Goal: Transaction & Acquisition: Purchase product/service

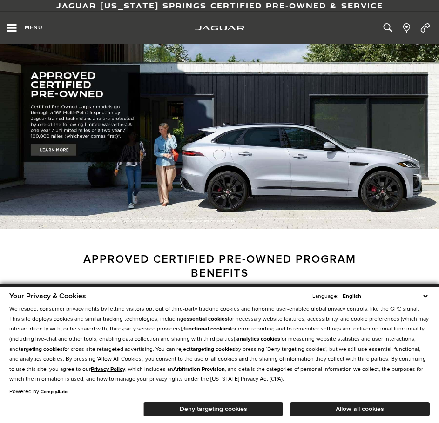
click at [332, 405] on button "Allow all cookies" at bounding box center [360, 409] width 140 height 14
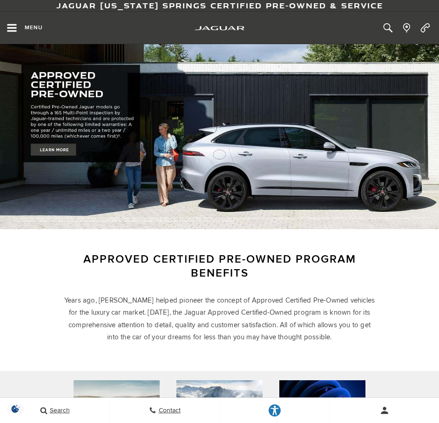
click at [29, 24] on span "Menu" at bounding box center [34, 27] width 18 height 7
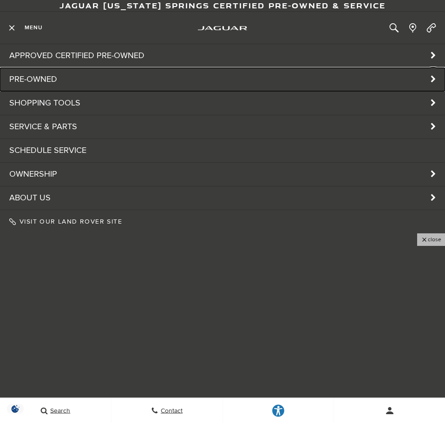
click at [38, 81] on link "Pre-Owned" at bounding box center [222, 79] width 445 height 23
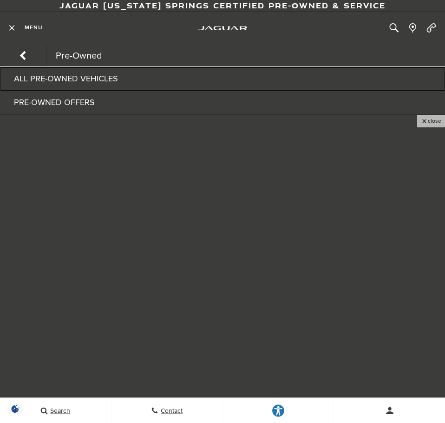
click at [221, 78] on link "All Pre-Owned Vehicles" at bounding box center [222, 78] width 445 height 23
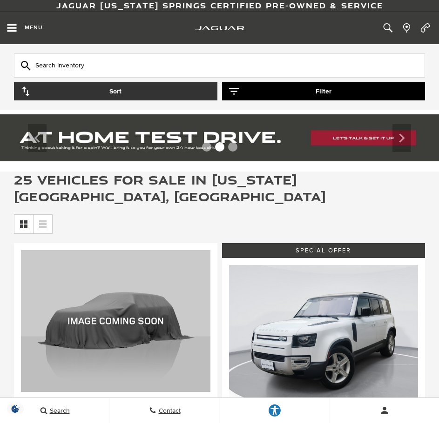
click at [237, 86] on icon "button" at bounding box center [234, 91] width 10 height 10
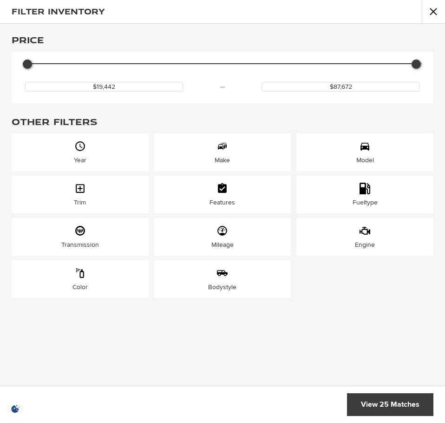
click at [367, 147] on icon "Model" at bounding box center [365, 147] width 9 height 8
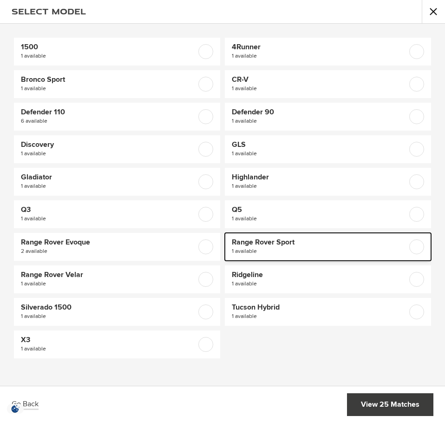
click at [277, 247] on span "1 available" at bounding box center [314, 251] width 164 height 9
checkbox input "true"
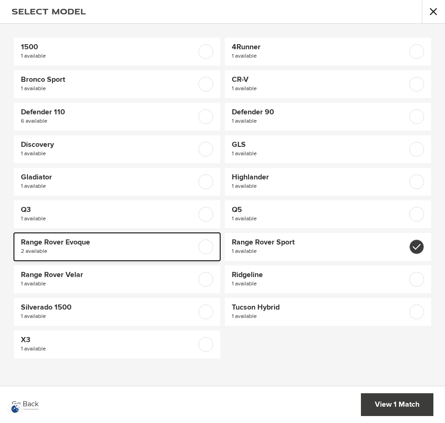
click at [128, 253] on span "2 available" at bounding box center [103, 251] width 164 height 9
checkbox input "true"
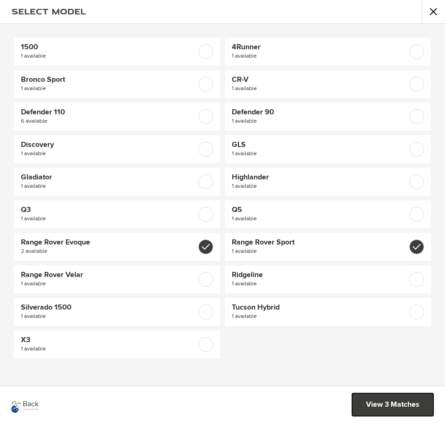
click at [407, 403] on link "View 3 Matches" at bounding box center [392, 404] width 81 height 23
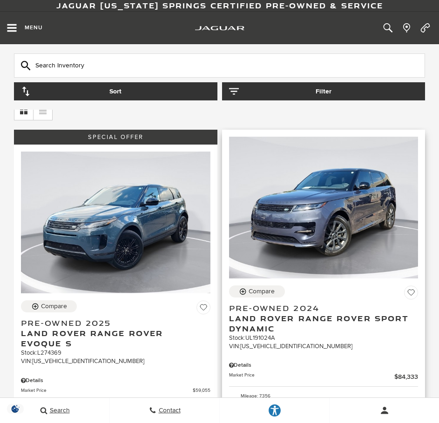
scroll to position [93, 0]
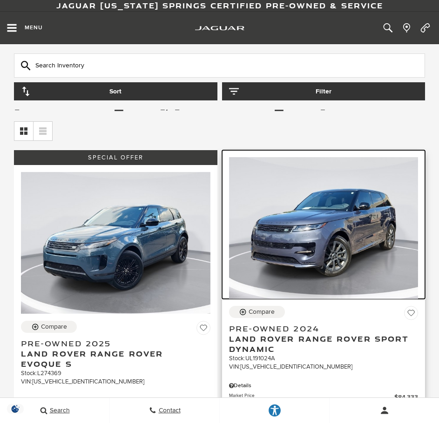
click at [337, 234] on img at bounding box center [323, 228] width 189 height 142
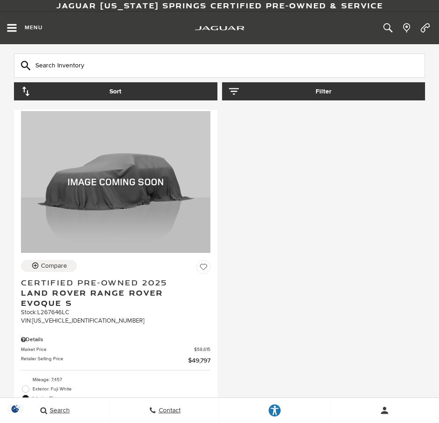
scroll to position [558, 0]
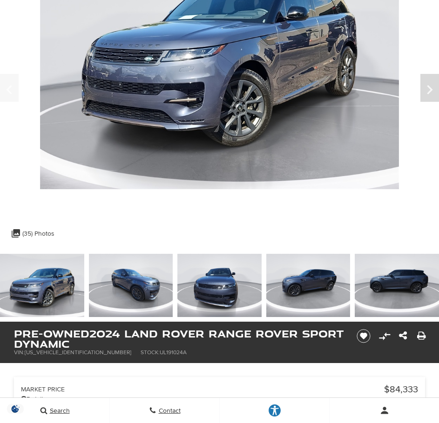
scroll to position [93, 0]
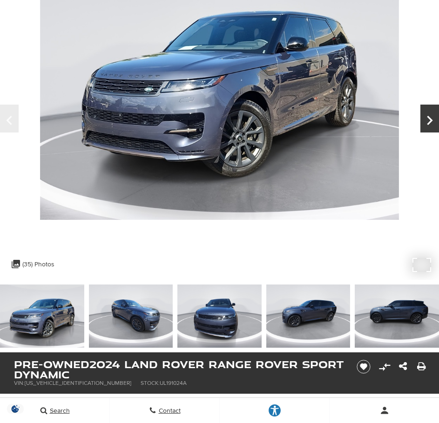
click at [427, 112] on icon "Next" at bounding box center [429, 120] width 19 height 22
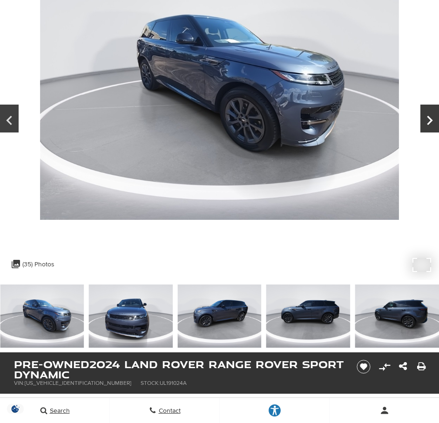
click at [427, 112] on icon "Next" at bounding box center [429, 120] width 19 height 22
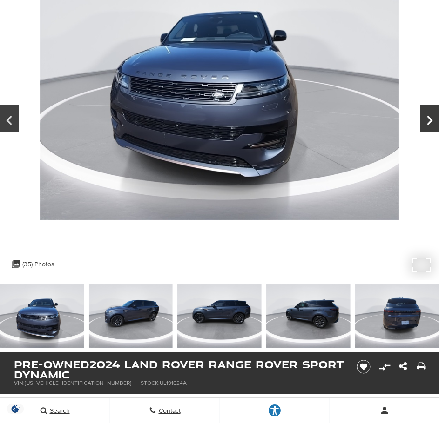
click at [427, 112] on icon "Next" at bounding box center [429, 120] width 19 height 22
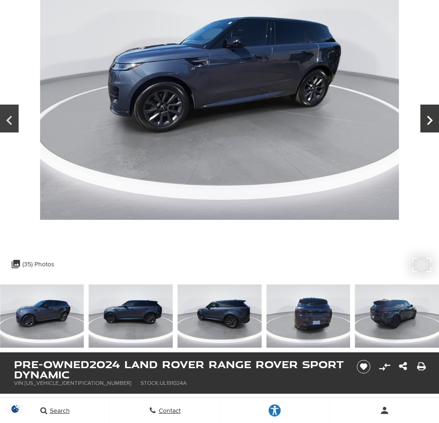
click at [427, 112] on icon "Next" at bounding box center [429, 120] width 19 height 22
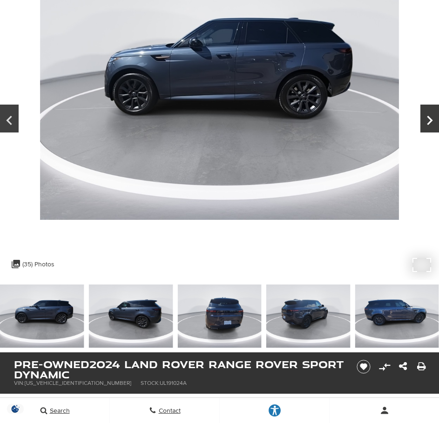
click at [427, 112] on icon "Next" at bounding box center [429, 120] width 19 height 22
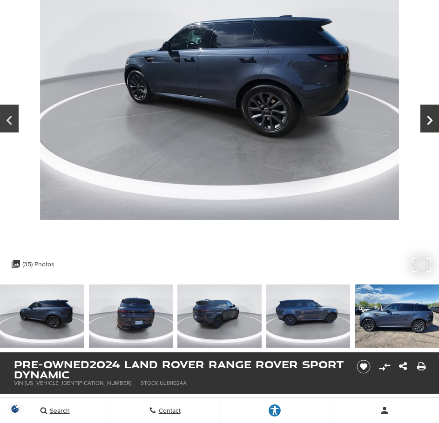
click at [427, 112] on icon "Next" at bounding box center [429, 120] width 19 height 22
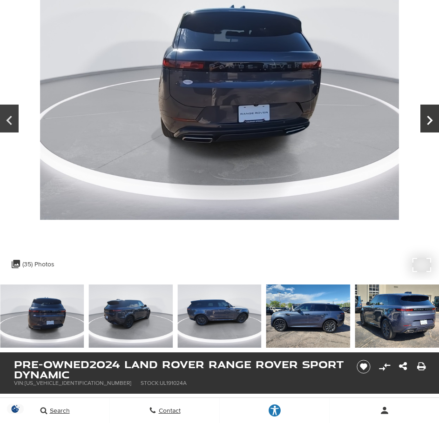
click at [427, 112] on icon "Next" at bounding box center [429, 120] width 19 height 22
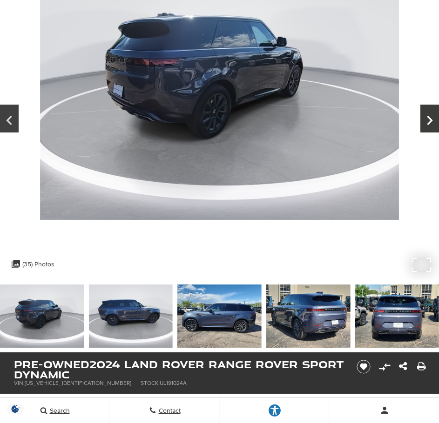
click at [427, 112] on icon "Next" at bounding box center [429, 120] width 19 height 22
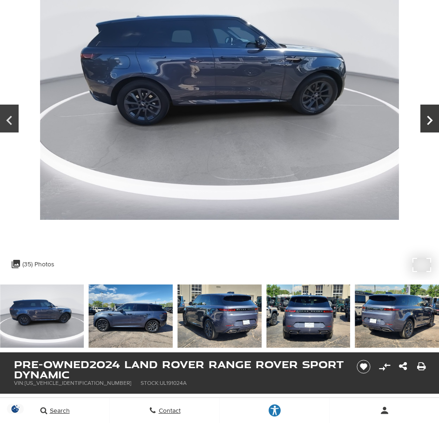
click at [427, 112] on icon "Next" at bounding box center [429, 120] width 19 height 22
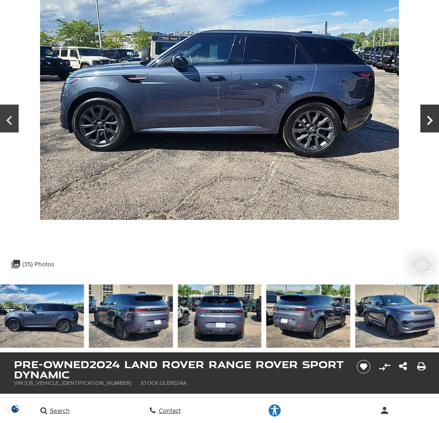
click at [427, 112] on icon "Next" at bounding box center [429, 120] width 19 height 22
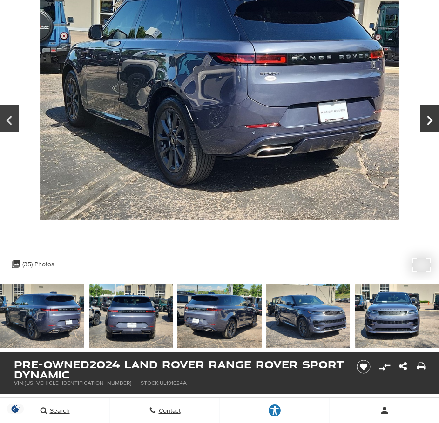
click at [429, 111] on icon "Next" at bounding box center [429, 120] width 19 height 22
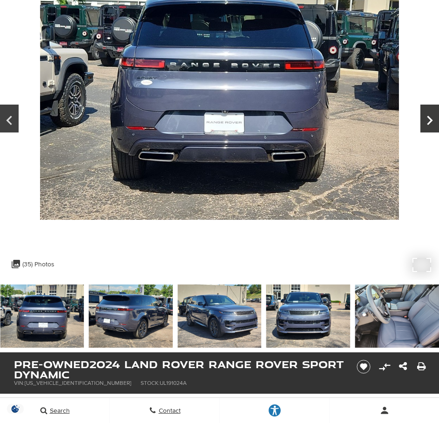
click at [429, 111] on icon "Next" at bounding box center [429, 120] width 19 height 22
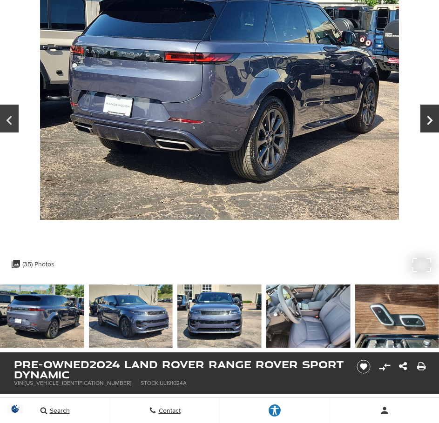
click at [430, 111] on icon "Next" at bounding box center [429, 120] width 19 height 22
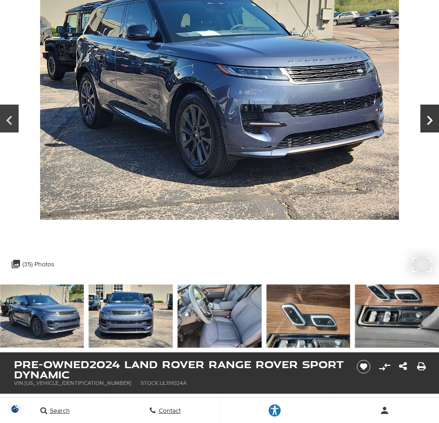
click at [430, 111] on icon "Next" at bounding box center [429, 120] width 19 height 22
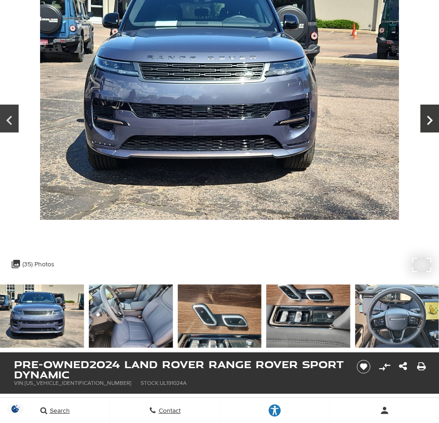
click at [430, 111] on icon "Next" at bounding box center [429, 120] width 19 height 22
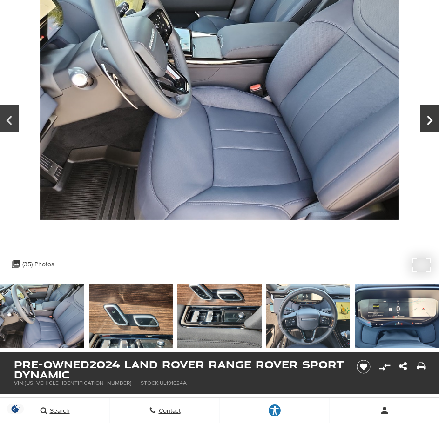
click at [430, 111] on icon "Next" at bounding box center [429, 120] width 19 height 22
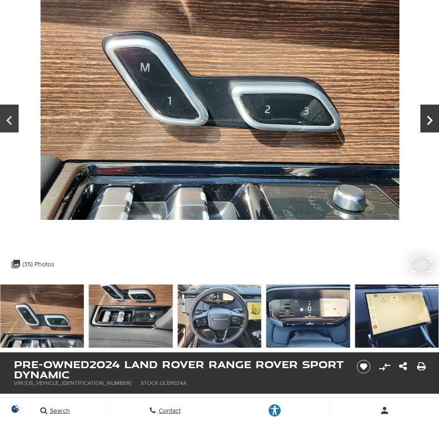
click at [430, 111] on icon "Next" at bounding box center [429, 120] width 19 height 22
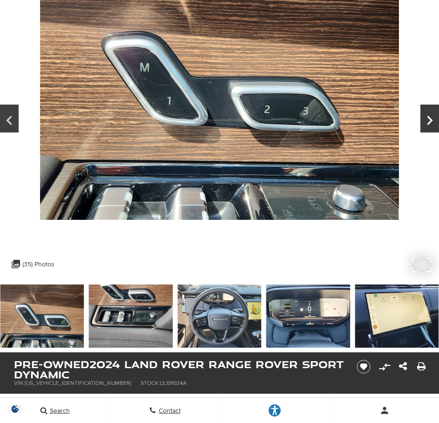
click at [430, 111] on icon "Next" at bounding box center [429, 120] width 19 height 22
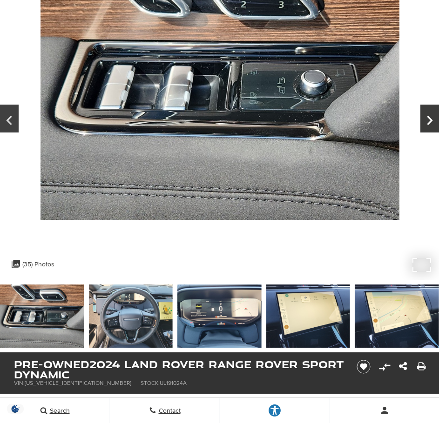
click at [431, 111] on icon "Next" at bounding box center [429, 120] width 19 height 22
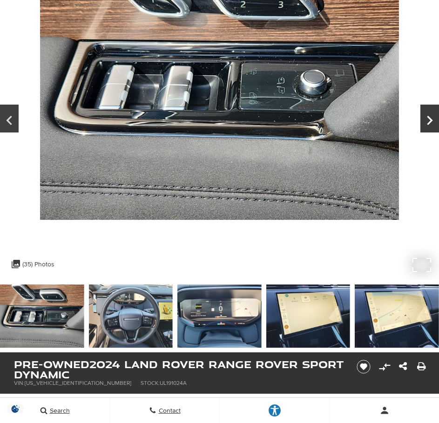
click at [431, 111] on icon "Next" at bounding box center [429, 120] width 19 height 22
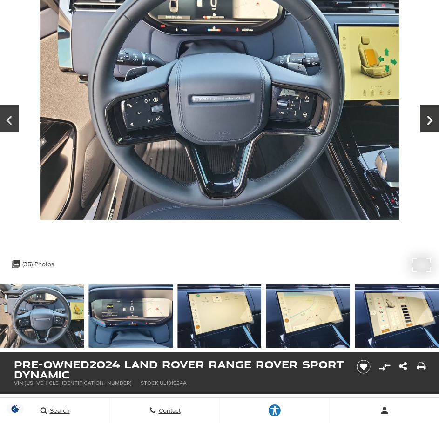
click at [431, 111] on icon "Next" at bounding box center [429, 120] width 19 height 22
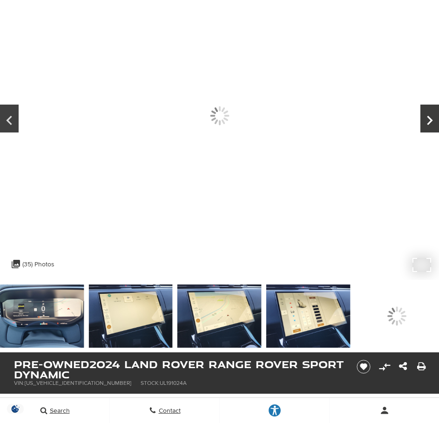
click at [431, 111] on icon "Next" at bounding box center [429, 120] width 19 height 22
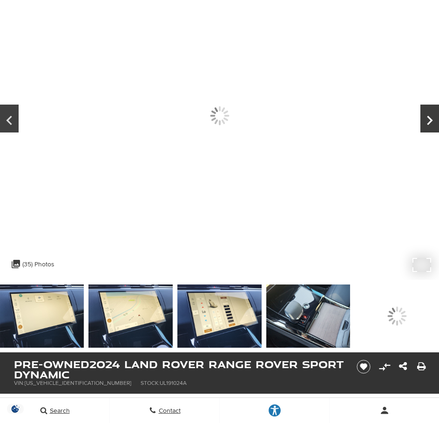
click at [431, 111] on icon "Next" at bounding box center [429, 120] width 19 height 22
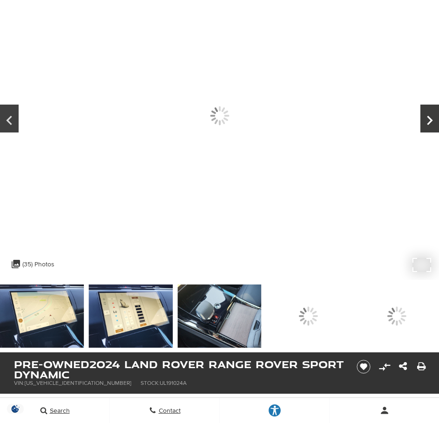
click at [431, 111] on icon "Next" at bounding box center [429, 120] width 19 height 22
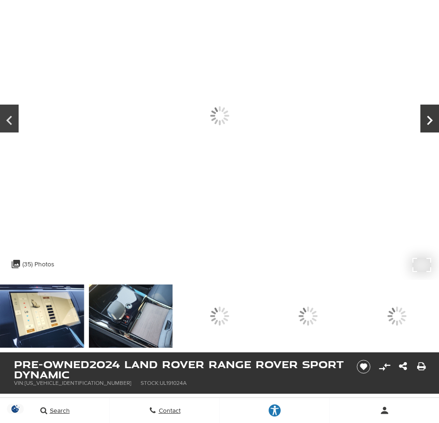
click at [431, 111] on icon "Next" at bounding box center [429, 120] width 19 height 22
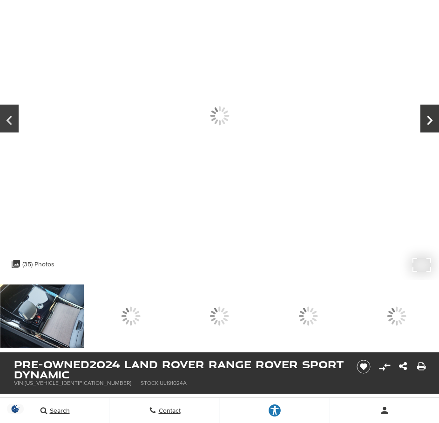
click at [431, 111] on icon "Next" at bounding box center [429, 120] width 19 height 22
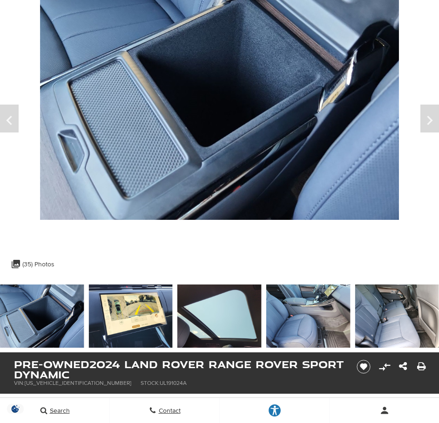
click at [407, 313] on img at bounding box center [396, 316] width 84 height 63
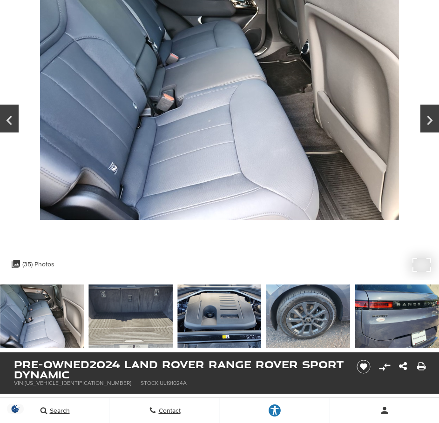
click at [213, 113] on img at bounding box center [219, 85] width 439 height 269
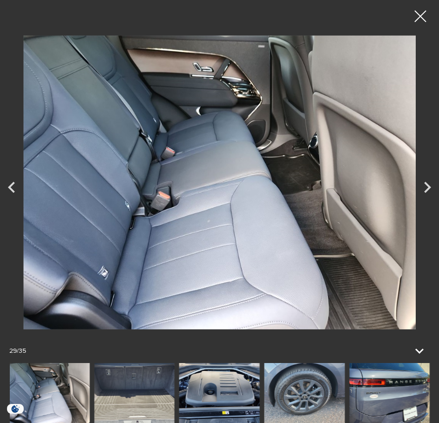
scroll to position [0, 0]
click at [427, 184] on icon "Next" at bounding box center [426, 187] width 23 height 22
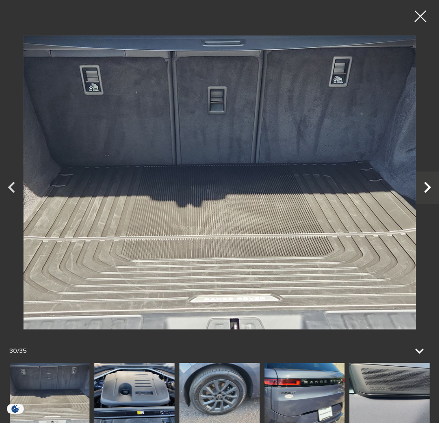
click at [427, 184] on icon "Next" at bounding box center [426, 187] width 23 height 22
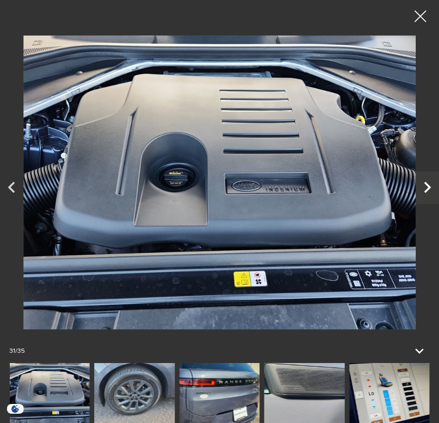
click at [427, 184] on icon "Next" at bounding box center [426, 187] width 23 height 22
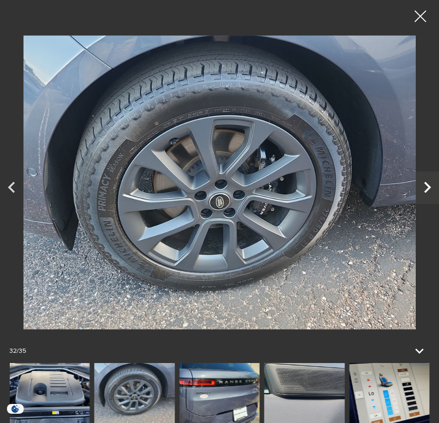
click at [427, 184] on icon "Next" at bounding box center [426, 187] width 23 height 22
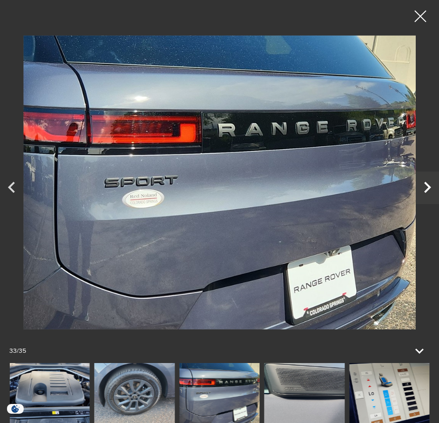
click at [427, 184] on icon "Next" at bounding box center [426, 187] width 23 height 22
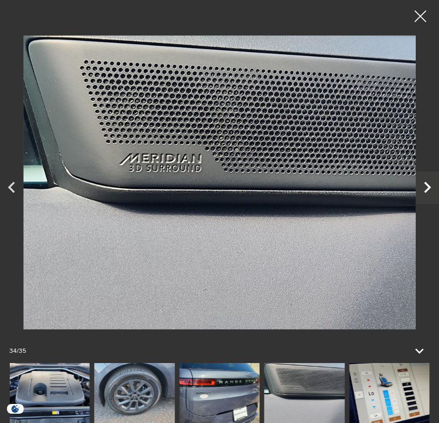
click at [427, 184] on icon "Next" at bounding box center [426, 187] width 23 height 22
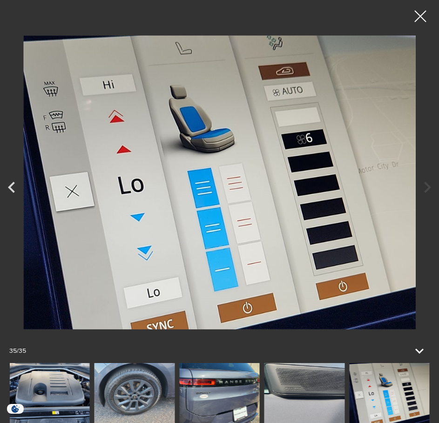
click at [427, 184] on div at bounding box center [219, 182] width 439 height 351
click at [415, 12] on div at bounding box center [420, 16] width 25 height 25
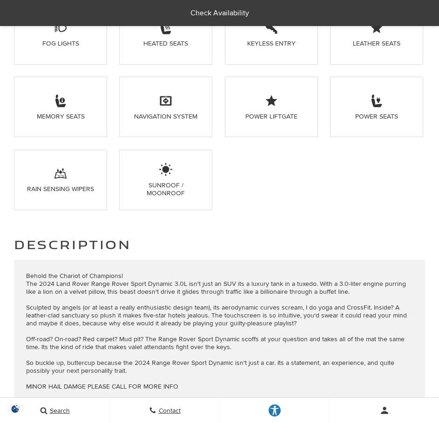
scroll to position [884, 0]
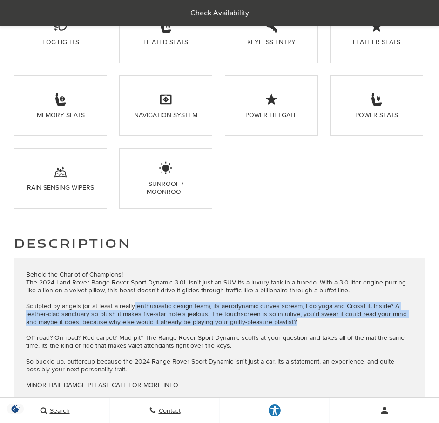
drag, startPoint x: 133, startPoint y: 309, endPoint x: 330, endPoint y: 322, distance: 196.7
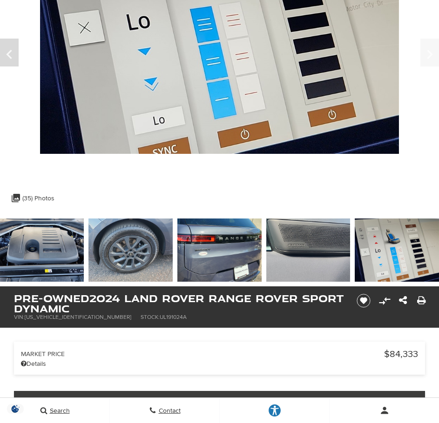
scroll to position [0, 0]
